Goal: Task Accomplishment & Management: Manage account settings

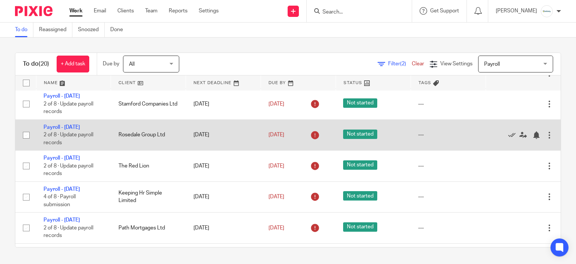
scroll to position [262, 0]
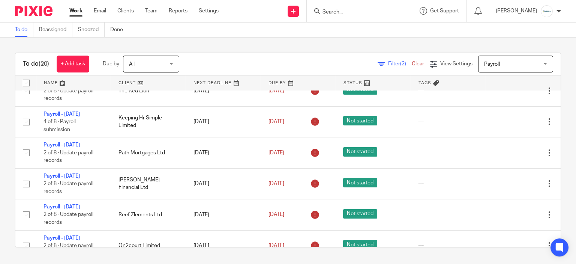
click at [336, 9] on input "Search" at bounding box center [355, 12] width 67 height 7
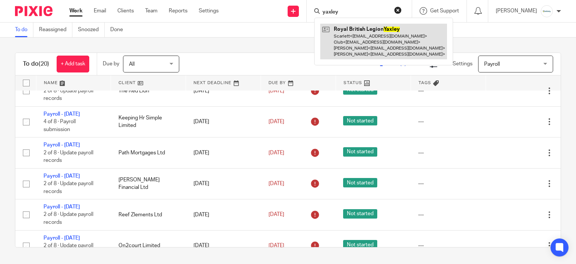
type input "yaxley"
click at [357, 38] on link at bounding box center [383, 42] width 127 height 36
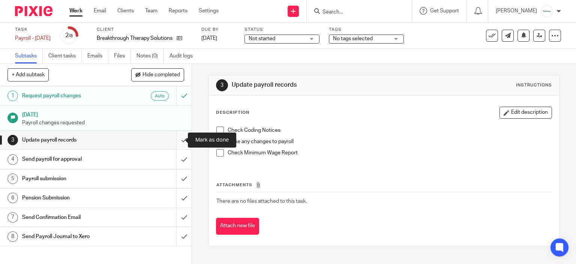
click at [177, 138] on input "submit" at bounding box center [96, 139] width 192 height 19
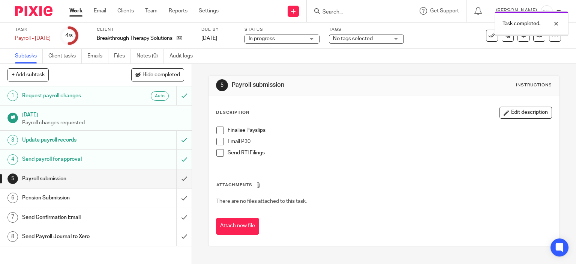
click at [360, 42] on span "No tags selected" at bounding box center [361, 39] width 56 height 8
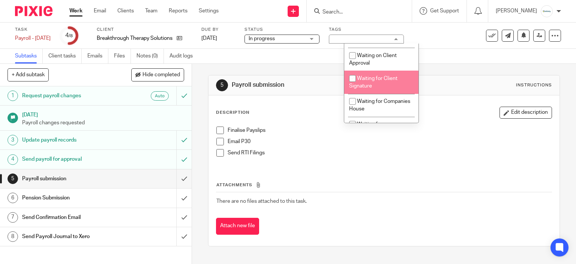
scroll to position [232, 0]
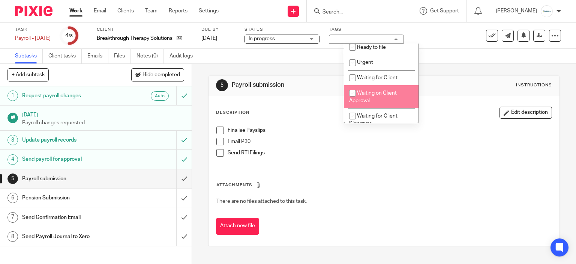
click at [381, 94] on span "Waiting on Client Approval" at bounding box center [373, 96] width 48 height 13
checkbox input "true"
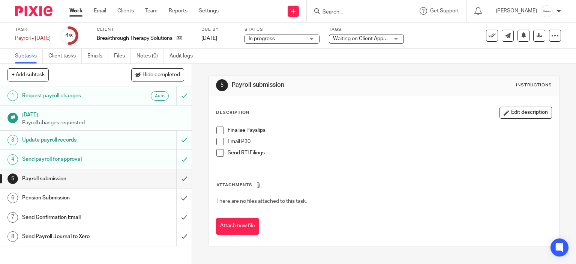
click at [466, 68] on div "5 Payroll submission Instructions Description Edit description Finalise Payslip…" at bounding box center [384, 160] width 352 height 193
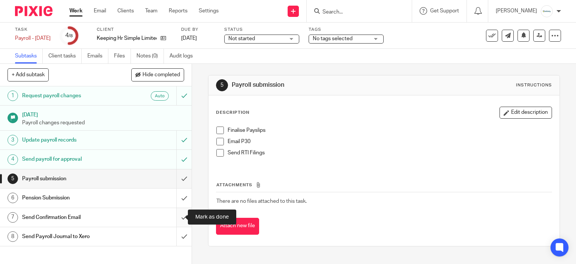
click at [177, 217] on input "submit" at bounding box center [96, 217] width 192 height 19
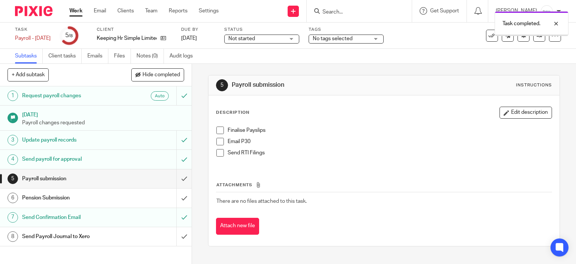
click at [219, 132] on span at bounding box center [219, 129] width 7 height 7
click at [222, 144] on li "Email P30" at bounding box center [384, 143] width 336 height 11
drag, startPoint x: 219, startPoint y: 142, endPoint x: 315, endPoint y: 120, distance: 97.9
click at [219, 142] on span at bounding box center [219, 141] width 7 height 7
click at [216, 153] on span at bounding box center [219, 152] width 7 height 7
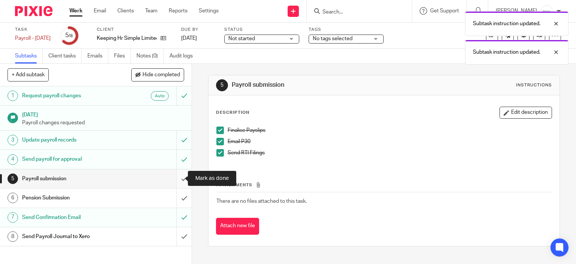
click at [174, 183] on input "submit" at bounding box center [96, 178] width 192 height 19
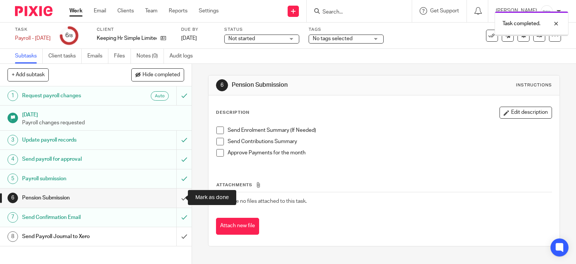
click at [177, 199] on input "submit" at bounding box center [96, 197] width 192 height 19
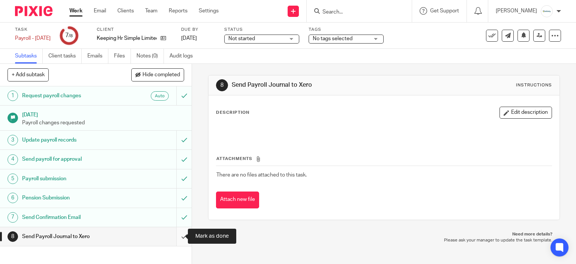
click at [177, 240] on input "submit" at bounding box center [96, 236] width 192 height 19
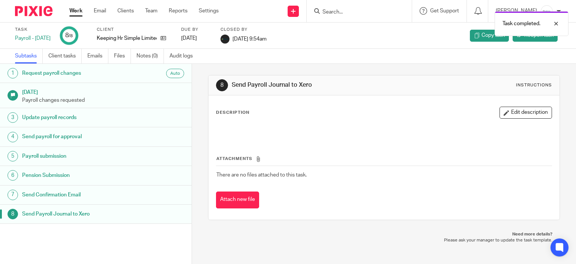
click at [358, 13] on div "Task completed." at bounding box center [428, 21] width 280 height 28
click at [355, 10] on div "Task completed." at bounding box center [428, 21] width 280 height 28
click at [363, 60] on div "Subtasks Client tasks Emails Files Notes (0) Audit logs" at bounding box center [288, 56] width 576 height 15
click at [558, 21] on div at bounding box center [550, 23] width 20 height 9
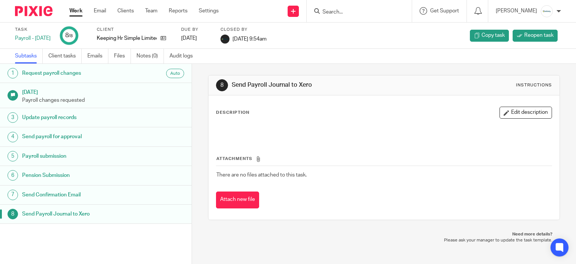
click at [364, 11] on input "Search" at bounding box center [355, 12] width 67 height 7
type input "infini"
click at [358, 28] on link at bounding box center [366, 29] width 93 height 11
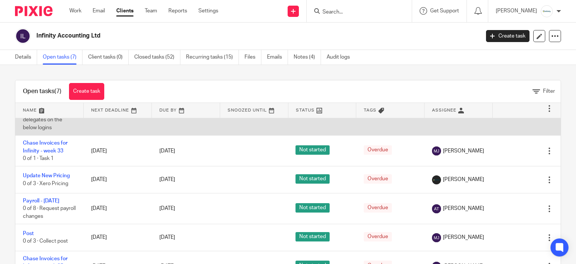
scroll to position [37, 0]
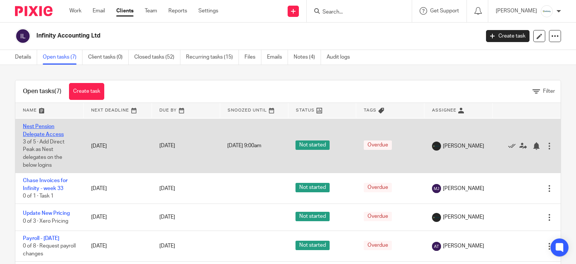
click at [40, 133] on link "Nest Pension Delegate Access" at bounding box center [43, 130] width 41 height 13
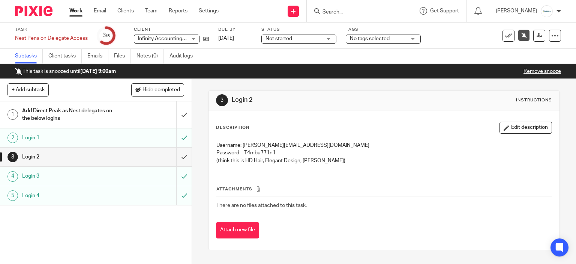
click at [244, 144] on p "Username: Aimee.Tamuburrini@cedarhouseaccounting.co.uk" at bounding box center [384, 144] width 336 height 7
click at [358, 151] on p "Password – T4mbu771n1" at bounding box center [384, 152] width 336 height 7
click at [332, 145] on p "Username: Aimee.Tamuburrini@cedarhouseaccounting.co.uk" at bounding box center [384, 144] width 336 height 7
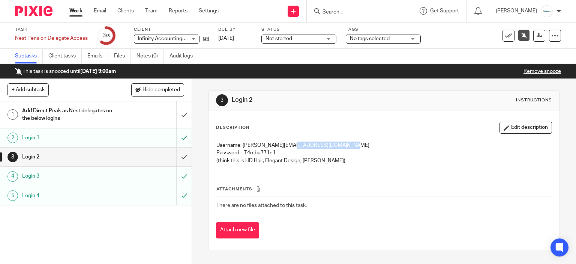
click at [332, 145] on p "Username: Aimee.Tamuburrini@cedarhouseaccounting.co.uk" at bounding box center [384, 144] width 336 height 7
drag, startPoint x: 332, startPoint y: 157, endPoint x: 328, endPoint y: 158, distance: 3.8
click at [331, 157] on p "(think this is HD Hair, Elegant Design, Ridgeway)" at bounding box center [384, 160] width 336 height 7
drag, startPoint x: 240, startPoint y: 146, endPoint x: 355, endPoint y: 144, distance: 115.1
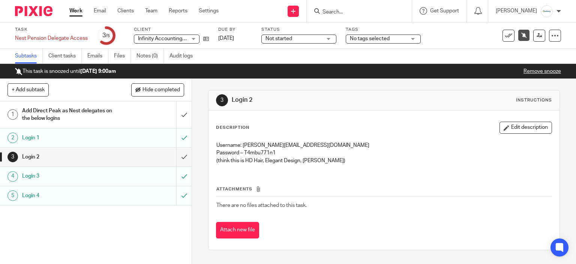
click at [355, 144] on p "Username: Aimee.Tamuburrini@cedarhouseaccounting.co.uk" at bounding box center [384, 144] width 336 height 7
copy p "Aimee.Tamuburrini@cedarhouseaccounting.co.uk"
click at [252, 148] on p "Username: Aimee.Tamuburrini@cedarhouseaccounting.co.uk" at bounding box center [384, 144] width 336 height 7
click at [257, 151] on p "Password – T4mbu771n1" at bounding box center [384, 152] width 336 height 7
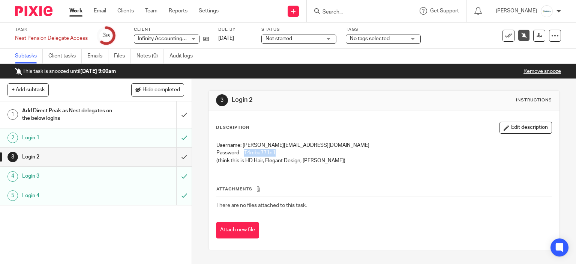
click at [257, 151] on p "Password – T4mbu771n1" at bounding box center [384, 152] width 336 height 7
copy p "T4mbu771n1"
click at [498, 190] on th "Attachments" at bounding box center [384, 190] width 336 height 11
click at [388, 13] on input "Search" at bounding box center [355, 12] width 67 height 7
click at [470, 39] on div "Save as a template Apply existing template Advanced task editor Copy task Make …" at bounding box center [515, 36] width 91 height 12
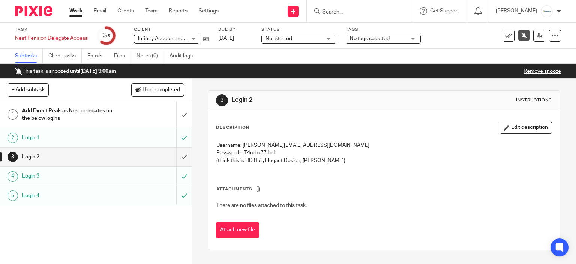
click at [72, 141] on h1 "Login 1" at bounding box center [71, 137] width 98 height 11
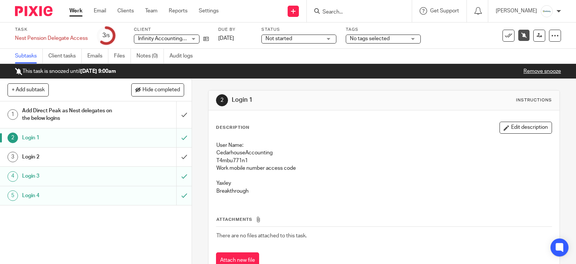
click at [240, 152] on p "CedarhouseAccounting" at bounding box center [384, 152] width 336 height 7
copy p "CedarhouseAccounting"
click at [216, 159] on p "T4mbu771n1" at bounding box center [384, 160] width 336 height 7
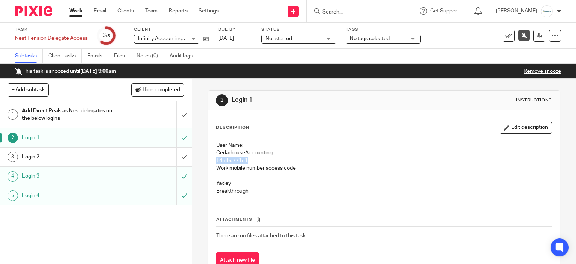
click at [216, 159] on p "T4mbu771n1" at bounding box center [384, 160] width 336 height 7
copy p "T4mbu771n1"
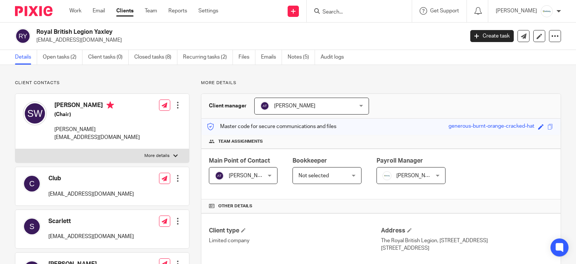
click at [346, 12] on input "Search" at bounding box center [355, 12] width 67 height 7
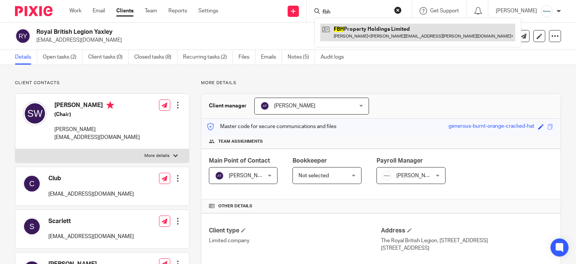
type input "fbh"
click at [369, 31] on link at bounding box center [417, 32] width 195 height 17
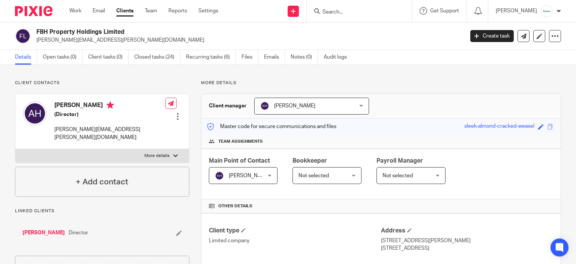
click at [76, 15] on div "Work Email Clients Team Reports Settings Work Email Clients Team Reports Settin…" at bounding box center [146, 11] width 168 height 22
click at [78, 11] on link "Work" at bounding box center [75, 10] width 12 height 7
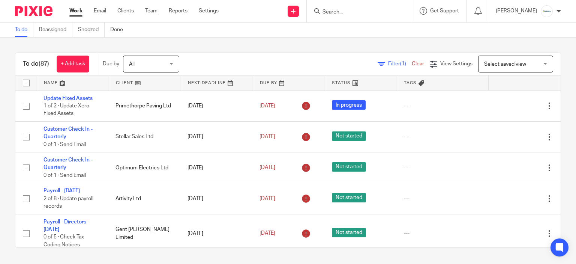
click at [353, 8] on form at bounding box center [362, 10] width 80 height 9
click at [357, 9] on input "Search" at bounding box center [355, 12] width 67 height 7
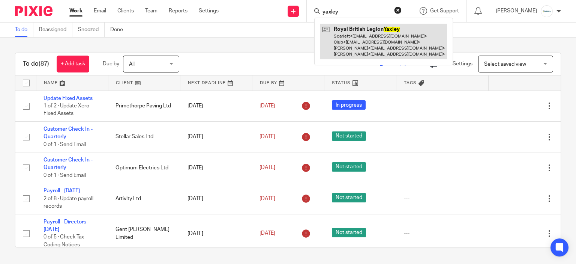
type input "yaxley"
click at [354, 57] on link at bounding box center [383, 42] width 127 height 36
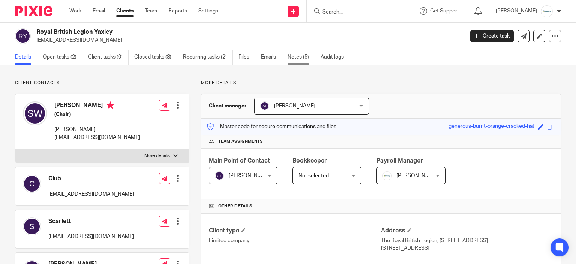
click at [303, 57] on link "Notes (5)" at bounding box center [301, 57] width 27 height 15
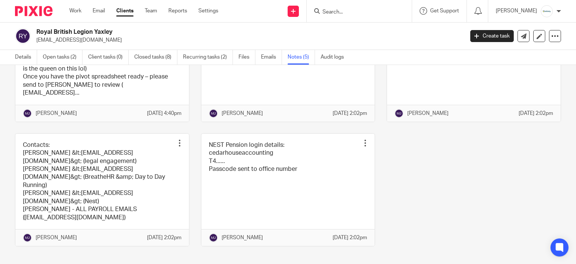
scroll to position [16, 0]
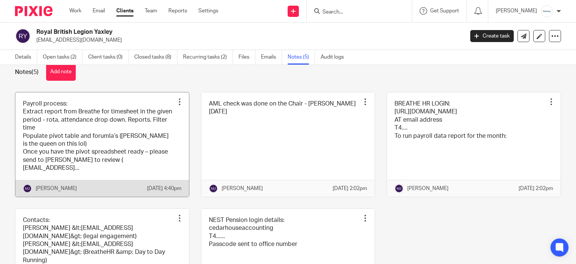
click at [159, 147] on link at bounding box center [102, 144] width 174 height 104
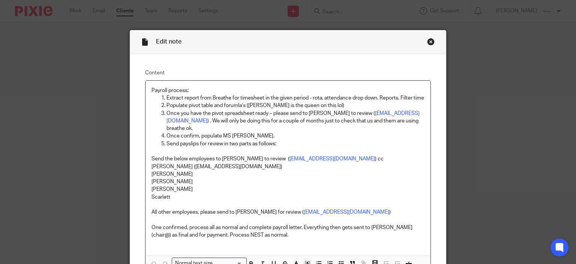
scroll to position [69, 0]
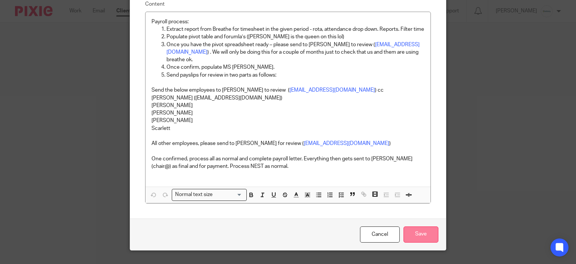
click at [418, 226] on input "Save" at bounding box center [420, 234] width 35 height 16
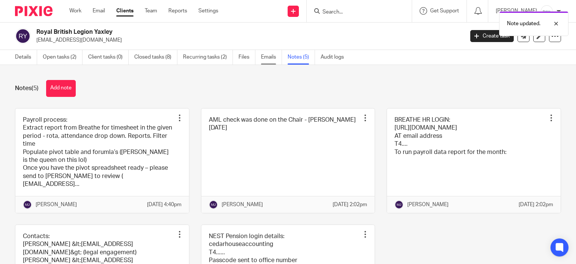
click at [270, 54] on link "Emails" at bounding box center [271, 57] width 21 height 15
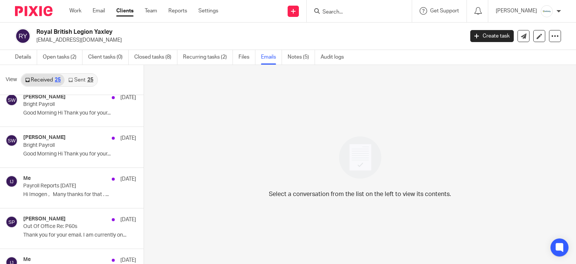
scroll to position [225, 0]
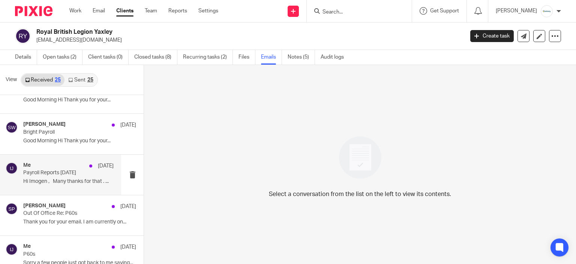
click at [54, 169] on p "Payroll Reports July 2025" at bounding box center [59, 172] width 72 height 6
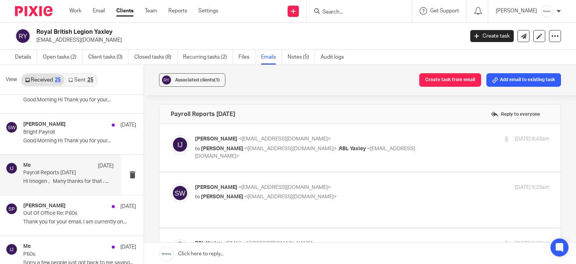
scroll to position [0, 0]
click at [274, 189] on span "<chairyrbl@gmail.com>" at bounding box center [284, 186] width 92 height 5
checkbox input "true"
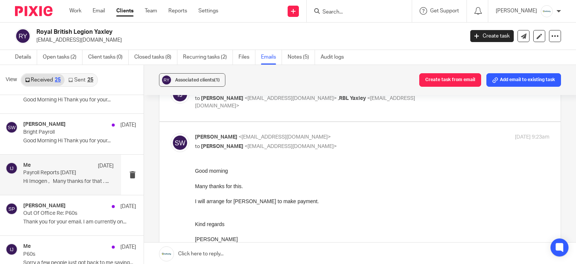
scroll to position [37, 0]
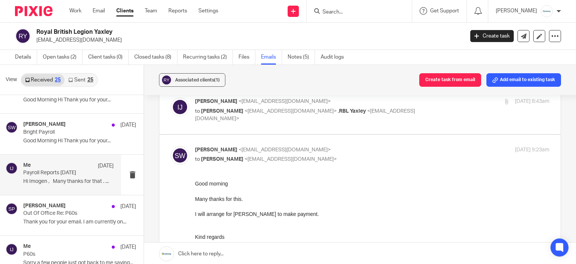
click at [350, 119] on div "Imogen Jarvis <imogen@infinity-accounting.co.uk> to Sue Whaley <chairyrbl@gmail…" at bounding box center [360, 109] width 379 height 25
click at [413, 114] on p "to Sue Whaley <chairyrbl@gmail.com> , RBL Yaxley <club@rblyaxley.co.uk>" at bounding box center [313, 114] width 236 height 15
checkbox input "true"
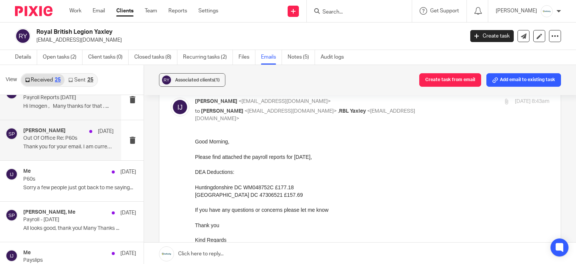
scroll to position [337, 0]
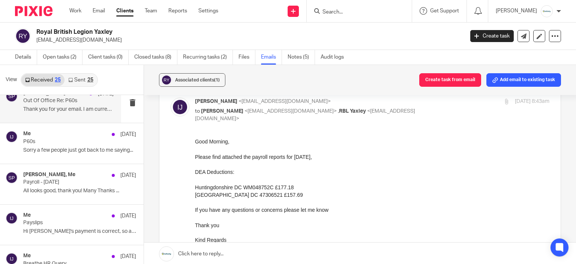
click at [45, 181] on p "Payroll - July 2025" at bounding box center [68, 182] width 90 height 6
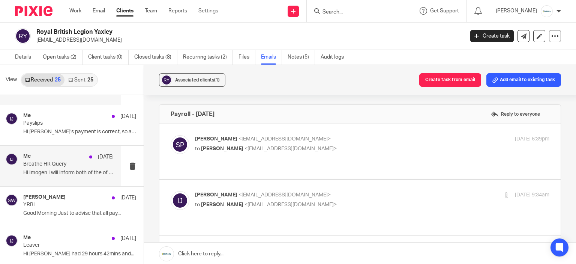
scroll to position [450, 0]
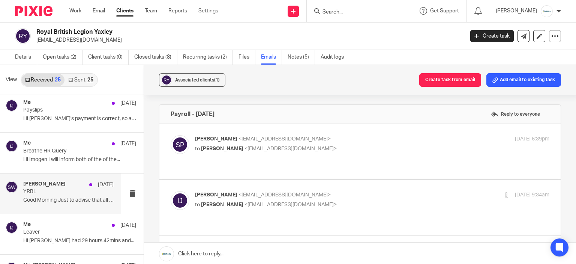
click at [62, 199] on p "Good Morning Just to advise that all pay..." at bounding box center [68, 200] width 90 height 6
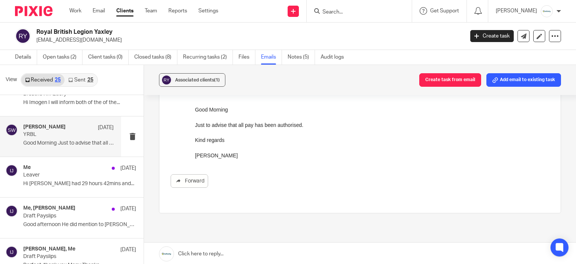
scroll to position [525, 0]
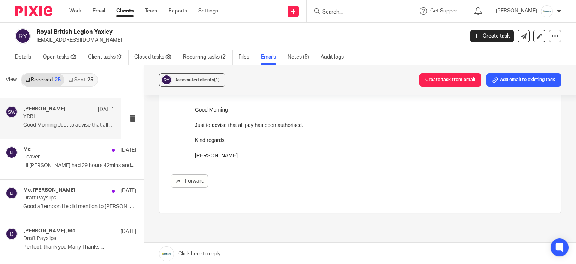
click at [72, 76] on link "Sent 25" at bounding box center [80, 80] width 32 height 12
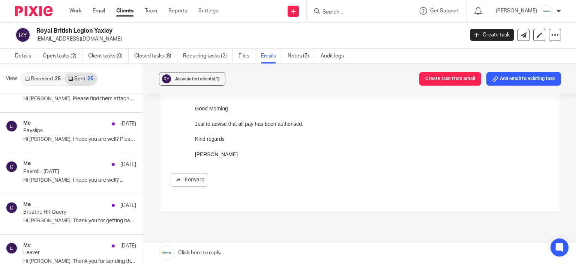
scroll to position [187, 0]
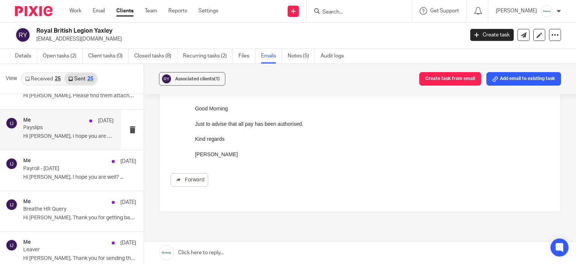
click at [54, 133] on p "Hi Sue, I hope you are well? Please..." at bounding box center [68, 136] width 90 height 6
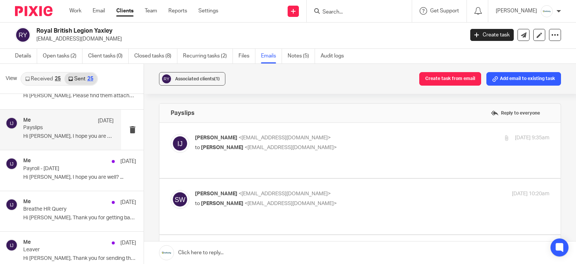
scroll to position [0, 0]
click at [363, 138] on p "Imogen Jarvis <imogen@infinity-accounting.co.uk>" at bounding box center [313, 138] width 236 height 8
checkbox input "true"
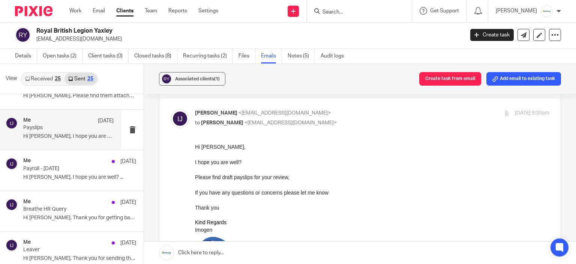
scroll to position [37, 0]
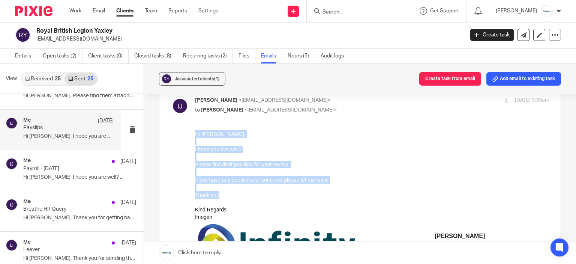
drag, startPoint x: 219, startPoint y: 197, endPoint x: 188, endPoint y: 133, distance: 71.5
click html "Hi Sue, I hope you are well? Please find draft payslips for your review, If you…"
copy div "Hi Sue, I hope you are well? Please find draft payslips for your review, If you…"
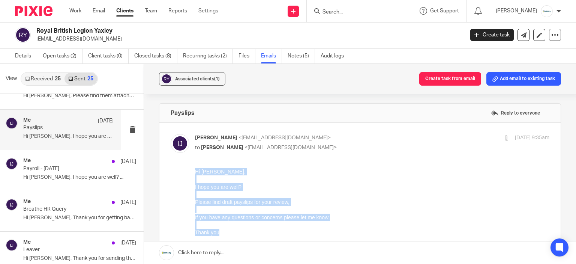
scroll to position [0, 0]
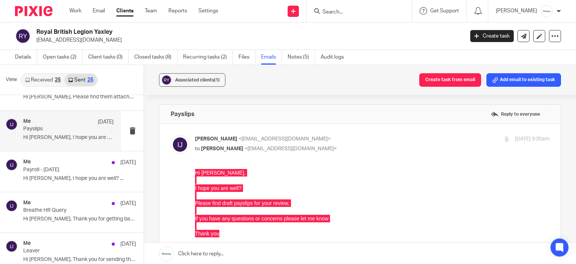
click at [193, 113] on div "Payslips Reply to everyone" at bounding box center [359, 114] width 401 height 19
click at [188, 112] on h4 "Payslips" at bounding box center [183, 113] width 24 height 7
copy h4 "Payslips"
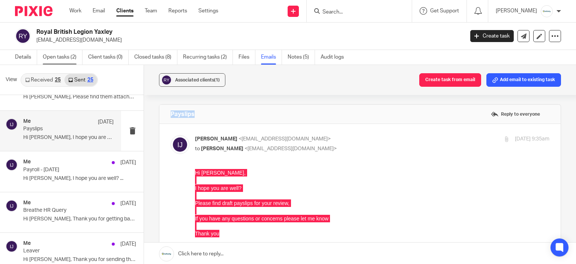
click at [46, 60] on link "Open tasks (2)" at bounding box center [63, 57] width 40 height 15
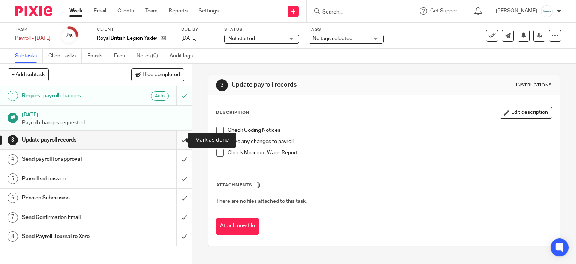
click at [177, 138] on input "submit" at bounding box center [96, 139] width 192 height 19
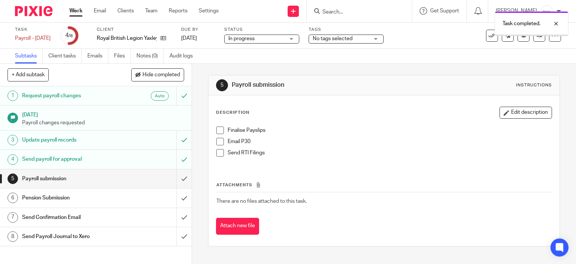
click at [352, 38] on span "No tags selected" at bounding box center [333, 38] width 40 height 5
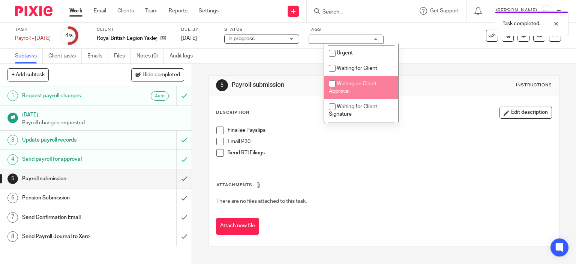
scroll to position [232, 0]
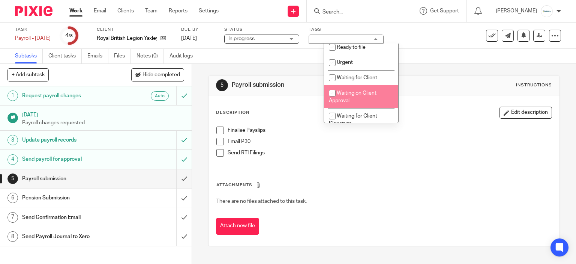
click at [355, 94] on span "Waiting on Client Approval" at bounding box center [353, 96] width 48 height 13
checkbox input "true"
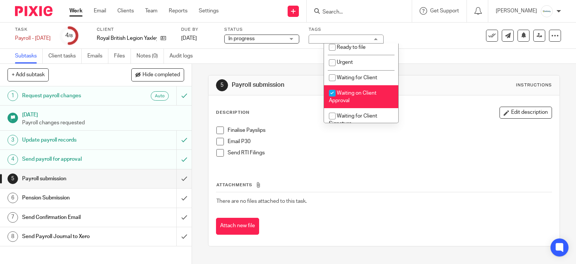
click at [481, 58] on div "Subtasks Client tasks Emails Files Notes (0) Audit logs" at bounding box center [288, 56] width 576 height 15
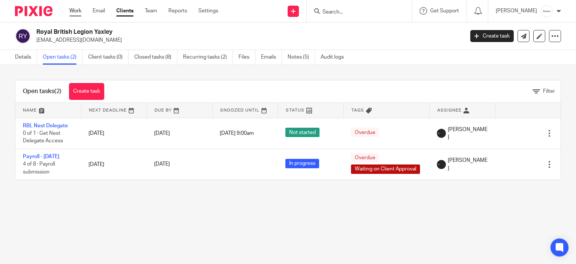
click at [73, 14] on link "Work" at bounding box center [75, 10] width 12 height 7
click at [72, 8] on link "Work" at bounding box center [75, 10] width 12 height 7
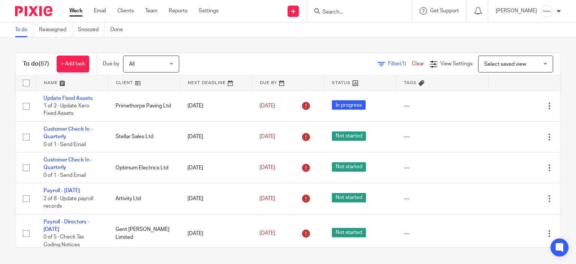
click at [338, 13] on input "Search" at bounding box center [355, 12] width 67 height 7
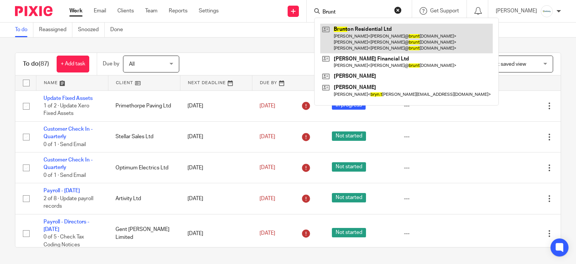
type input "Brunt"
click at [363, 35] on link at bounding box center [406, 39] width 172 height 30
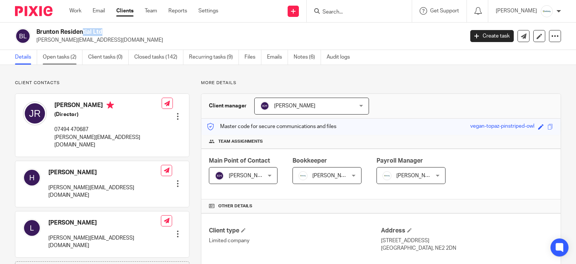
click at [76, 51] on link "Open tasks (2)" at bounding box center [63, 57] width 40 height 15
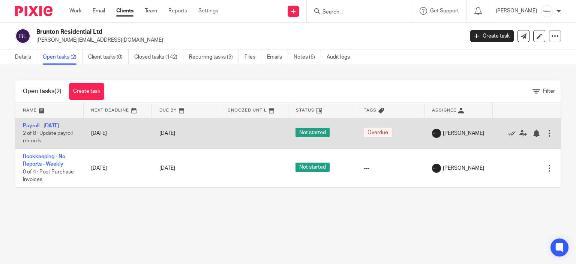
click at [59, 126] on link "Payroll - [DATE]" at bounding box center [41, 125] width 36 height 5
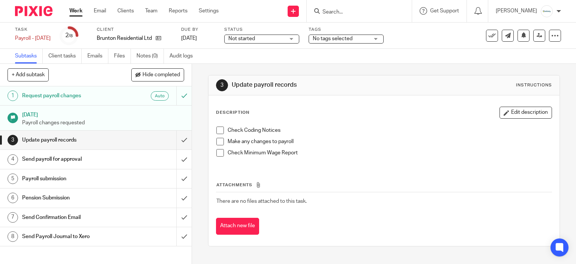
click at [247, 44] on div "Status Not started Not started Not started In progress 1" at bounding box center [261, 36] width 75 height 18
click at [252, 35] on span "Not started" at bounding box center [256, 39] width 56 height 8
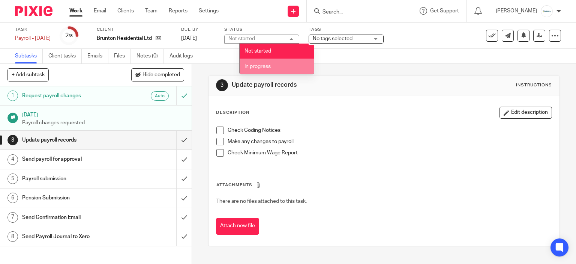
click at [271, 64] on li "In progress" at bounding box center [277, 65] width 74 height 15
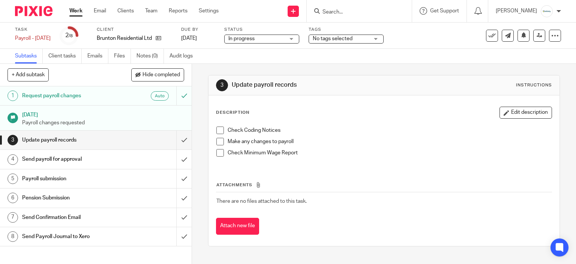
click at [354, 35] on span "No tags selected" at bounding box center [341, 39] width 56 height 8
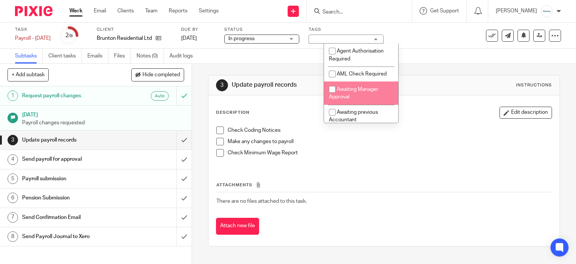
click at [456, 88] on div "3 Update payroll records Instructions" at bounding box center [384, 85] width 336 height 12
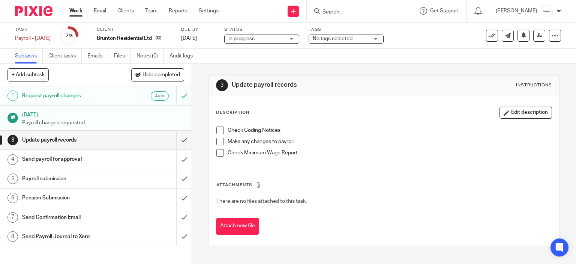
click at [220, 129] on span at bounding box center [219, 129] width 7 height 7
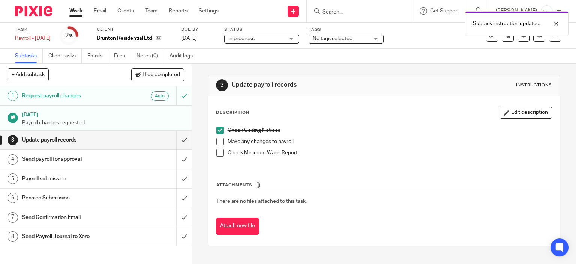
click at [216, 129] on span at bounding box center [219, 129] width 7 height 7
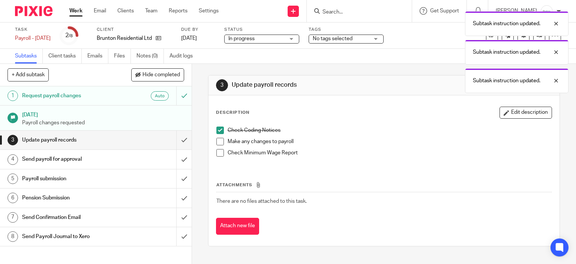
click at [216, 138] on span at bounding box center [219, 141] width 7 height 7
click at [217, 150] on span at bounding box center [219, 152] width 7 height 7
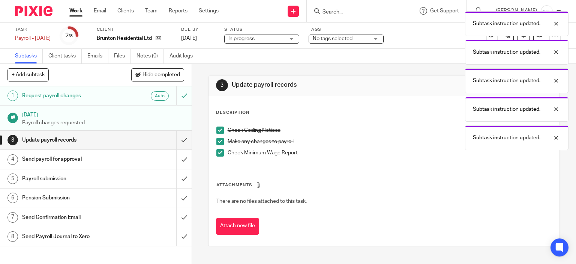
click at [216, 149] on span at bounding box center [219, 152] width 7 height 7
click at [216, 143] on span at bounding box center [219, 141] width 7 height 7
click at [388, 185] on th "Attachments" at bounding box center [384, 186] width 336 height 11
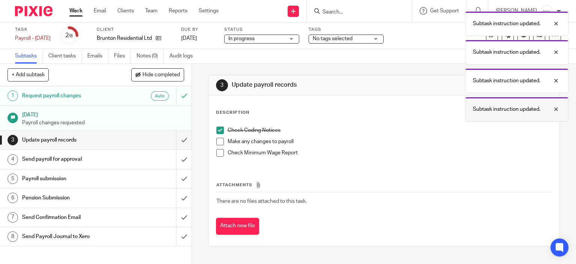
click at [466, 107] on div "Subtask instruction updated. Subtask instruction updated. Subtask instruction u…" at bounding box center [428, 64] width 280 height 114
